Goal: Task Accomplishment & Management: Manage account settings

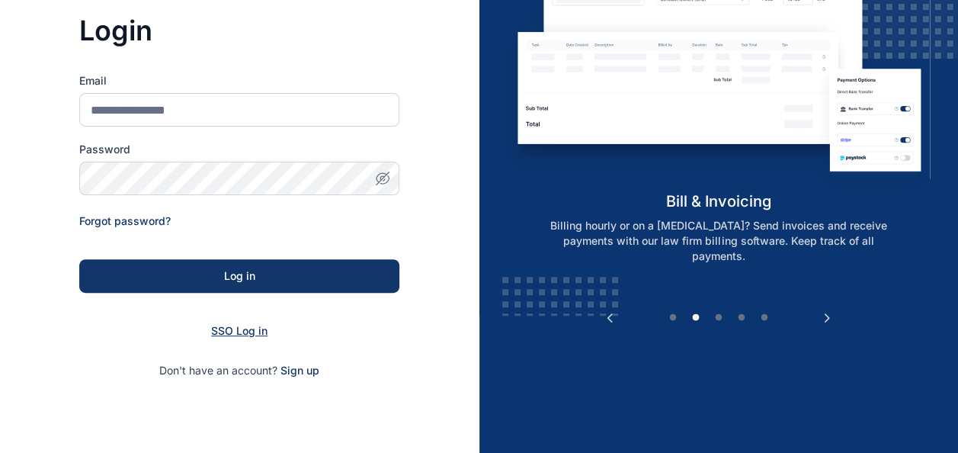
click at [239, 327] on span "SSO Log in" at bounding box center [239, 330] width 56 height 13
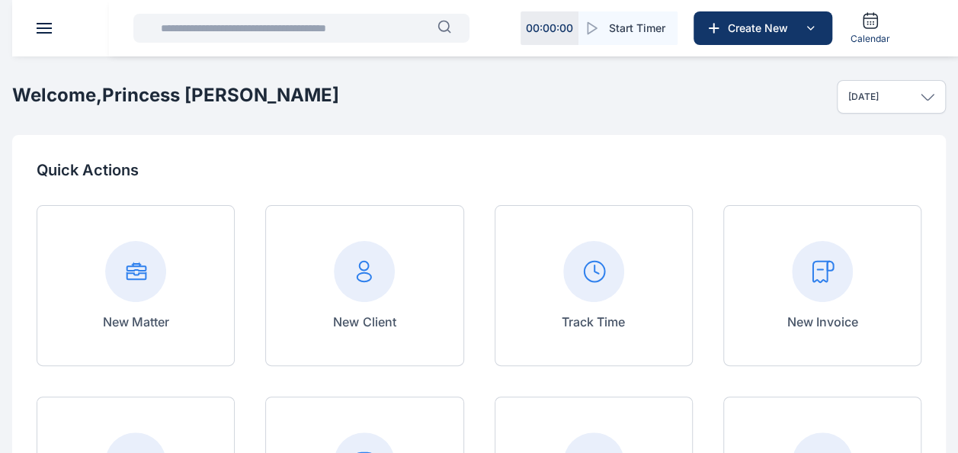
click at [38, 36] on header at bounding box center [491, 28] width 958 height 56
click at [50, 29] on button at bounding box center [44, 28] width 15 height 11
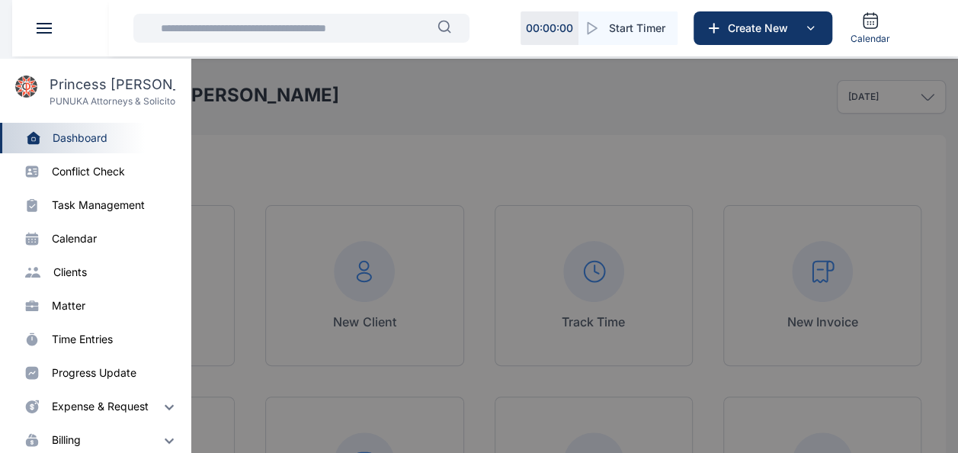
click at [124, 341] on div "time entries" at bounding box center [115, 339] width 127 height 15
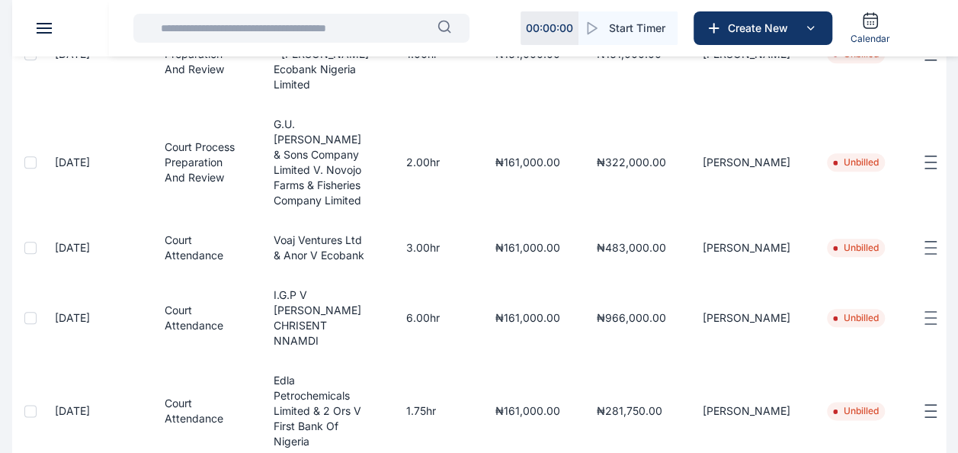
scroll to position [969, 0]
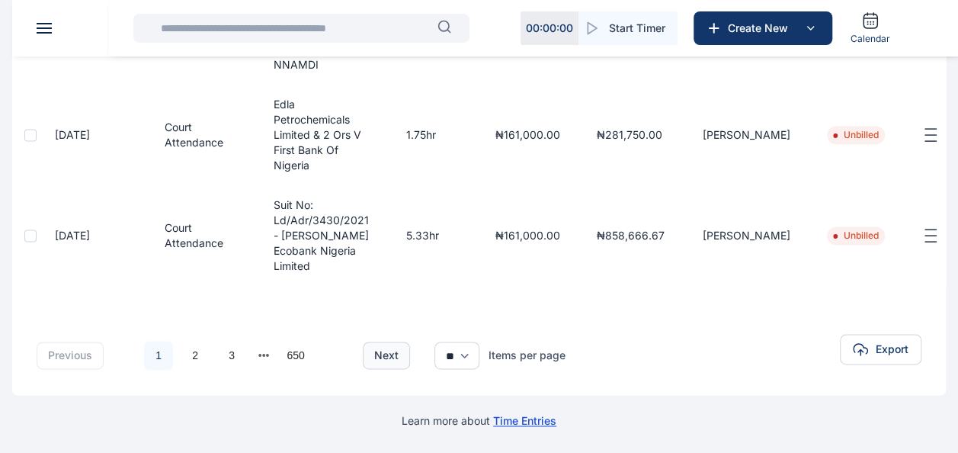
click at [406, 364] on button "next" at bounding box center [386, 355] width 47 height 27
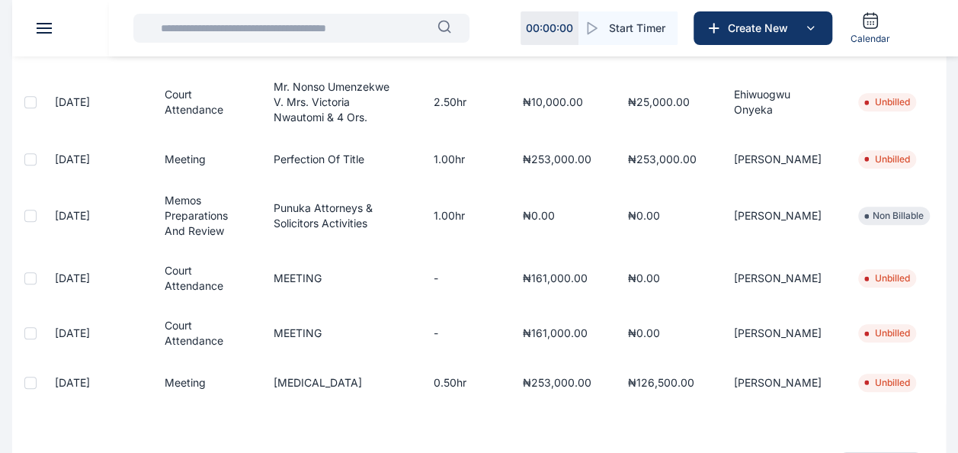
scroll to position [752, 0]
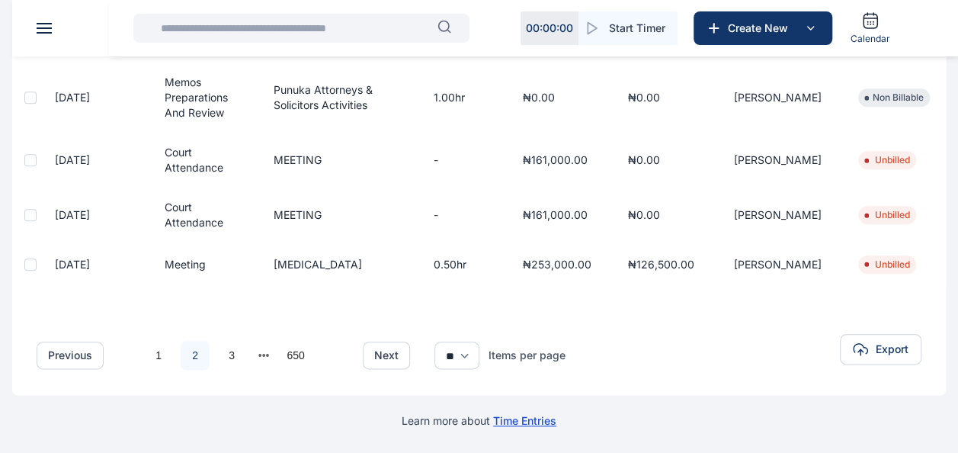
click at [53, 30] on header at bounding box center [491, 28] width 958 height 56
click at [43, 29] on button at bounding box center [44, 28] width 15 height 11
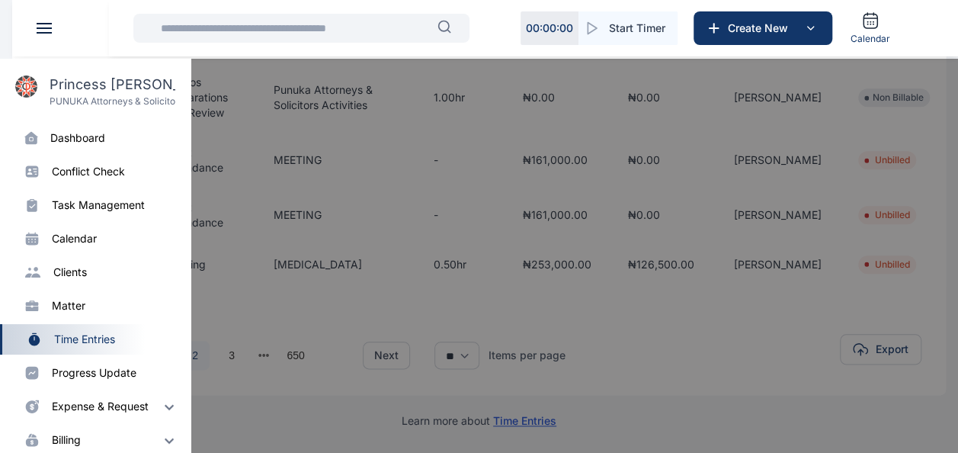
click at [325, 281] on div at bounding box center [491, 285] width 958 height 453
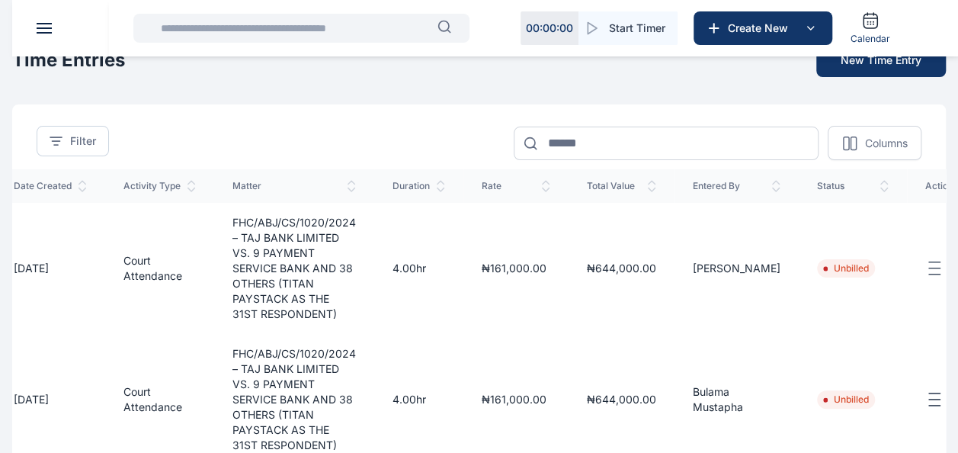
scroll to position [0, 0]
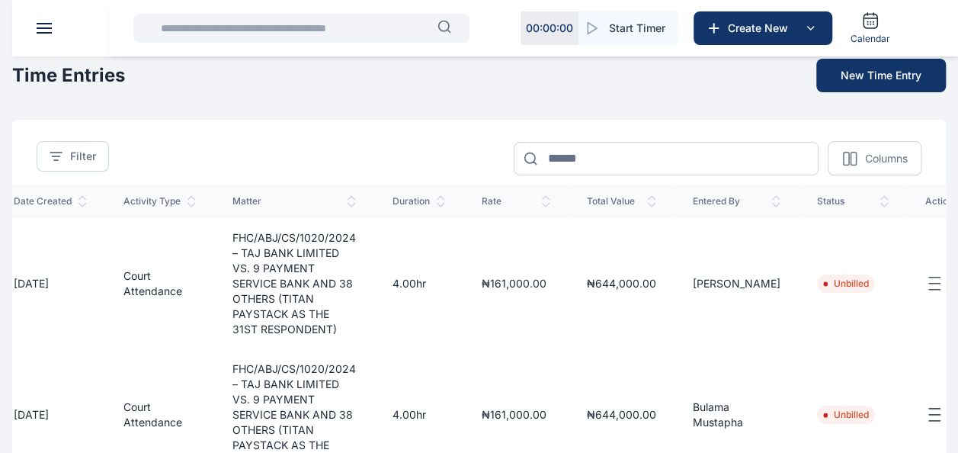
click at [44, 30] on button at bounding box center [44, 28] width 15 height 11
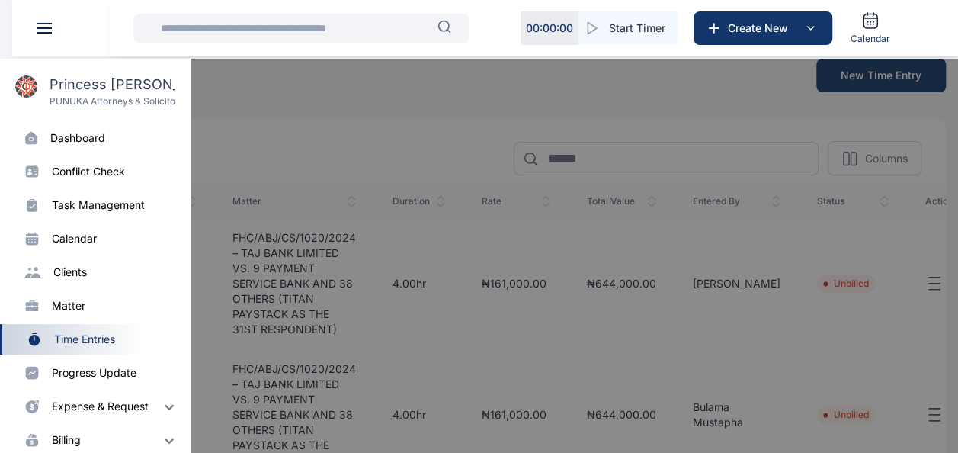
click at [223, 129] on div at bounding box center [491, 285] width 958 height 453
